Goal: Check status: Check status

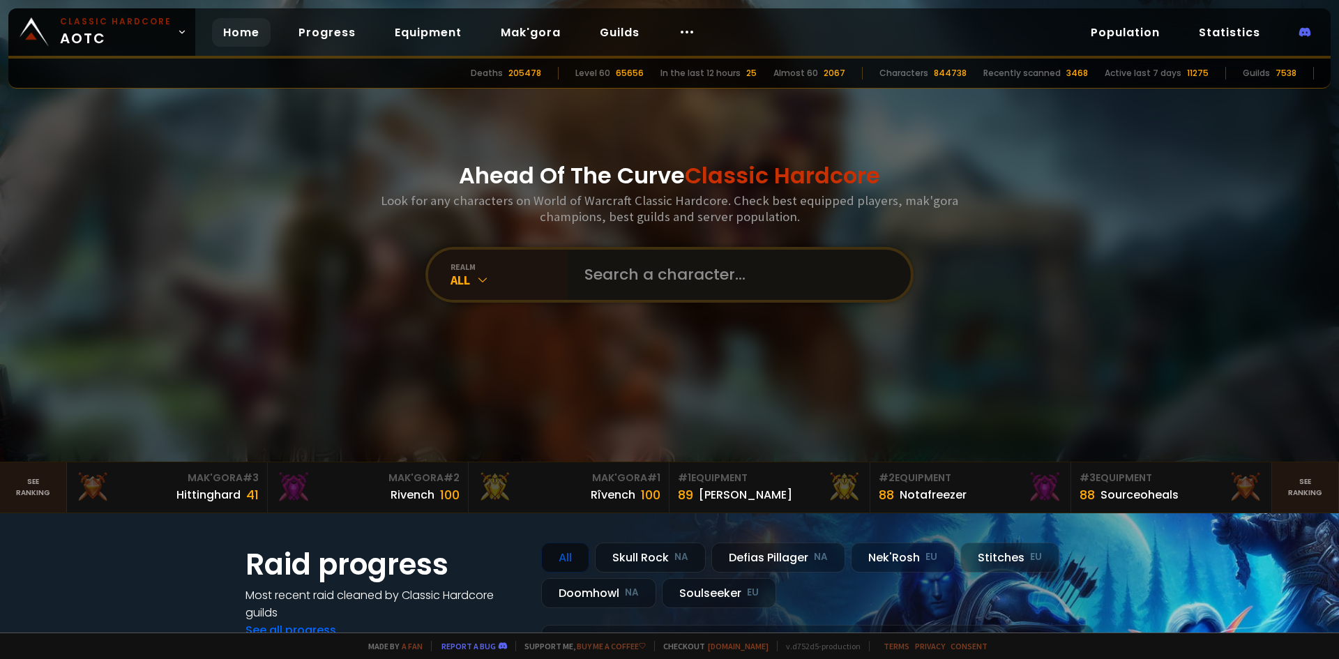
click at [624, 280] on input "text" at bounding box center [735, 275] width 318 height 50
type input "bigjohn"
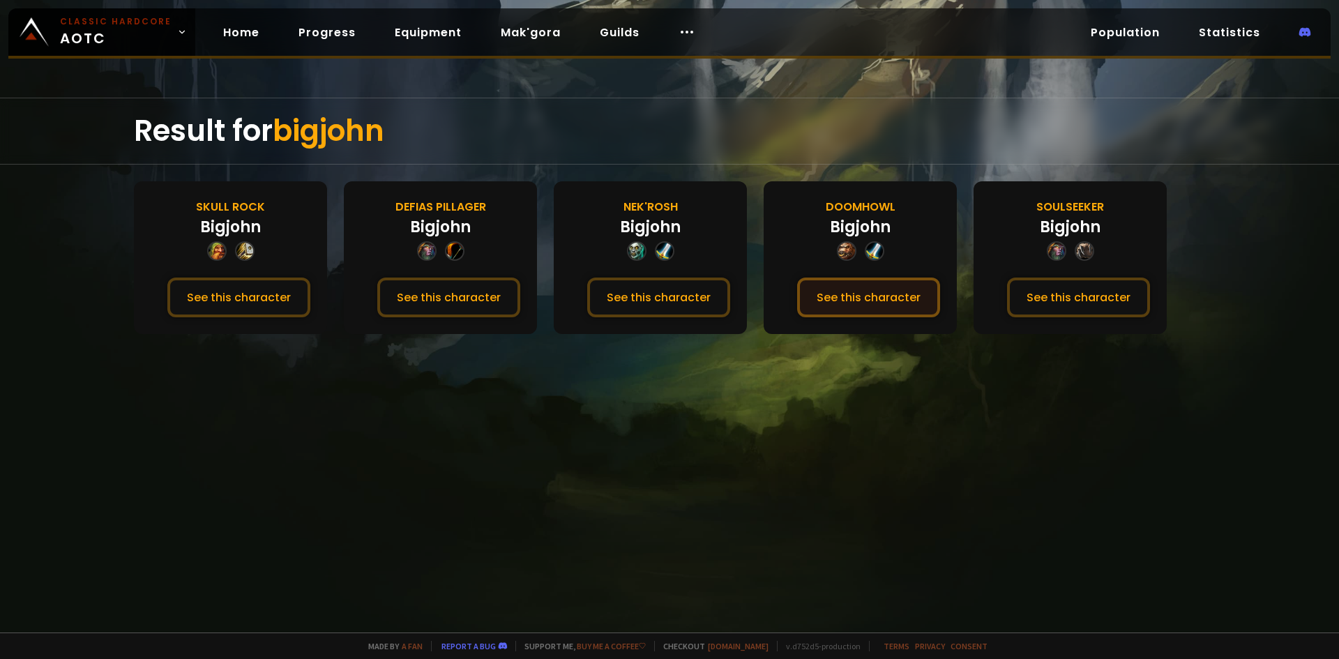
click at [836, 305] on button "See this character" at bounding box center [868, 298] width 143 height 40
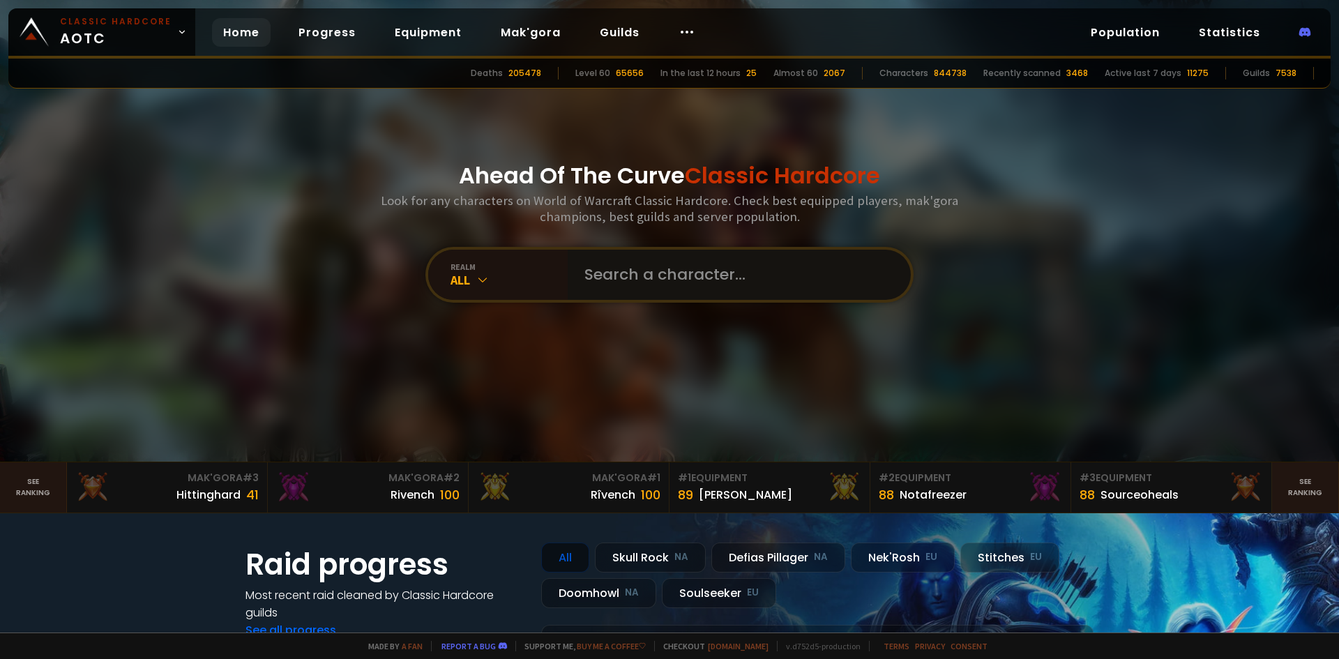
click at [675, 276] on input "text" at bounding box center [735, 275] width 318 height 50
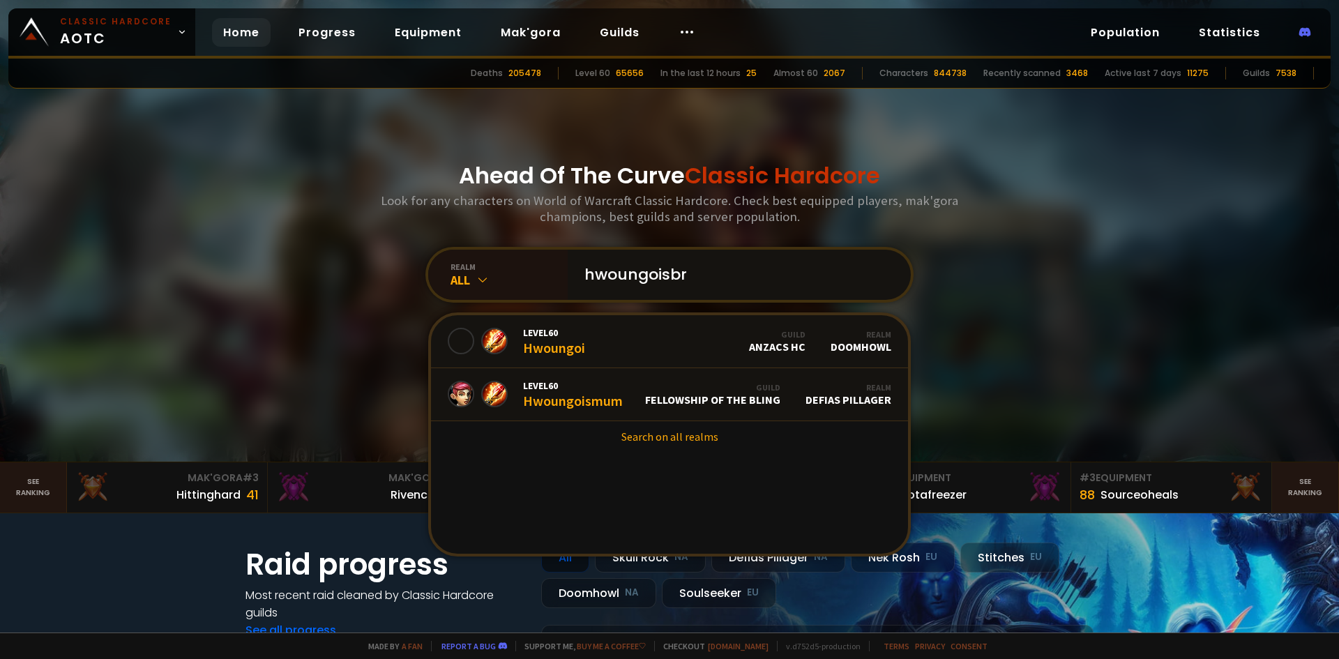
type input "hwoungoisbro"
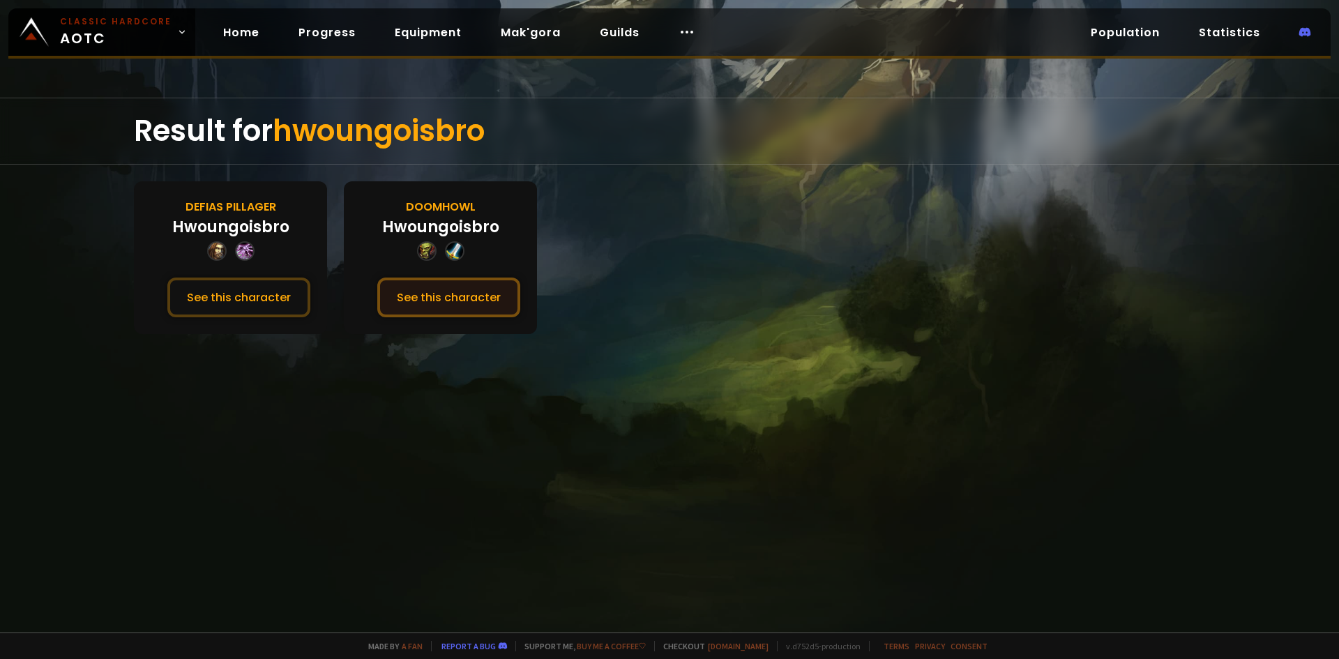
click at [469, 301] on button "See this character" at bounding box center [448, 298] width 143 height 40
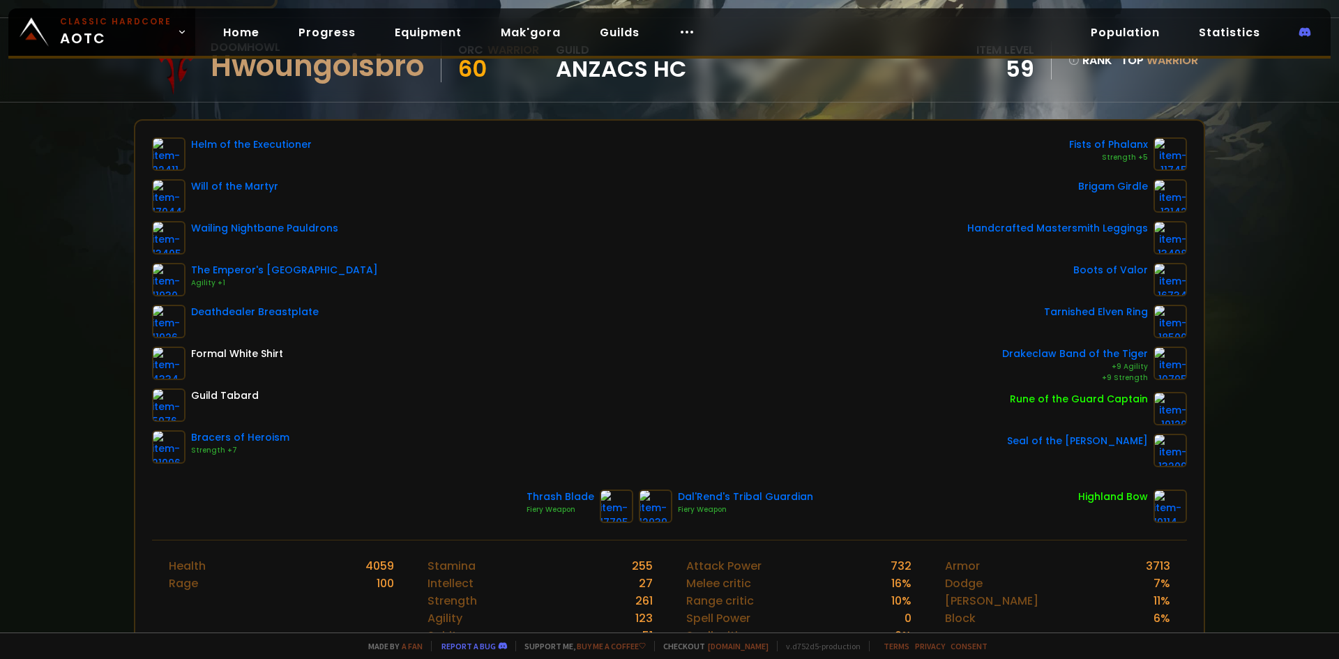
scroll to position [140, 0]
